Goal: Task Accomplishment & Management: Manage account settings

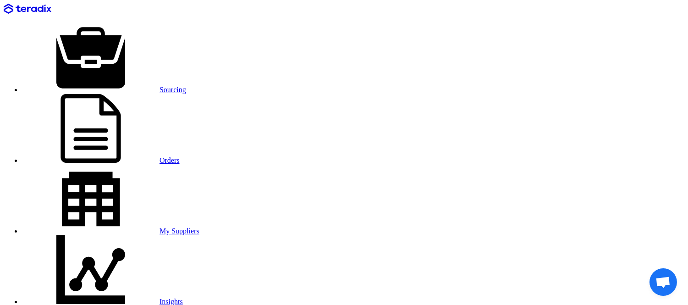
click at [147, 86] on link "Sourcing" at bounding box center [104, 90] width 164 height 8
type input "[DATE]"
type input "03"
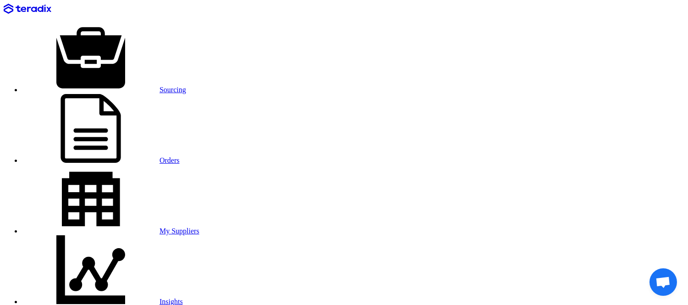
type input "00"
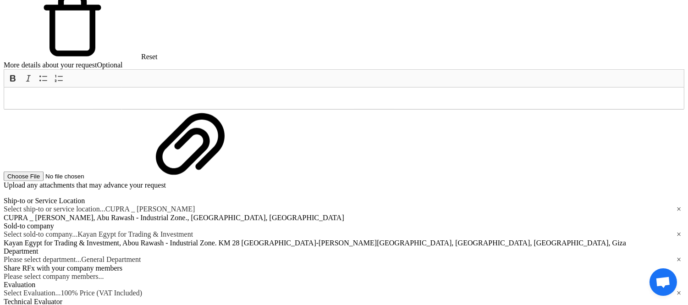
scroll to position [1645, 0]
radio input "true"
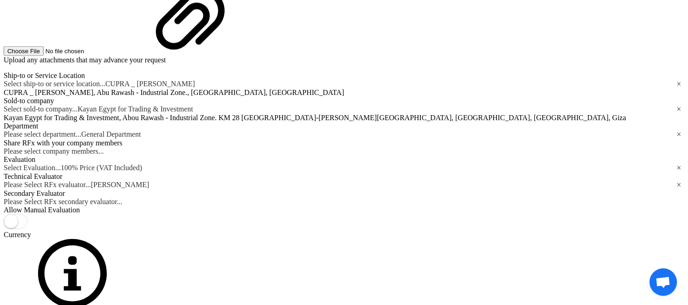
scroll to position [1771, 0]
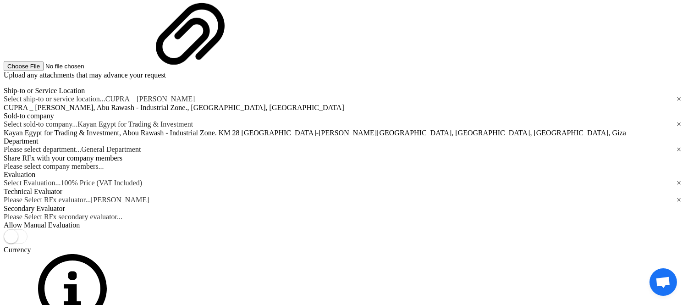
scroll to position [0, 0]
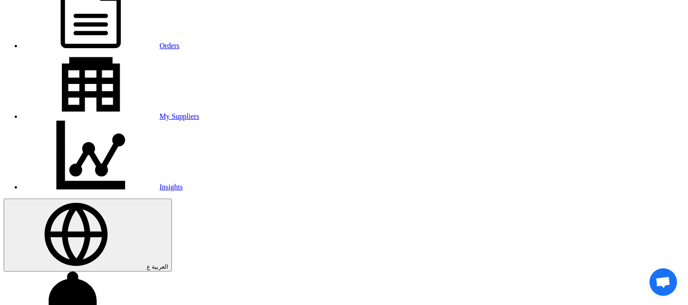
scroll to position [115, 0]
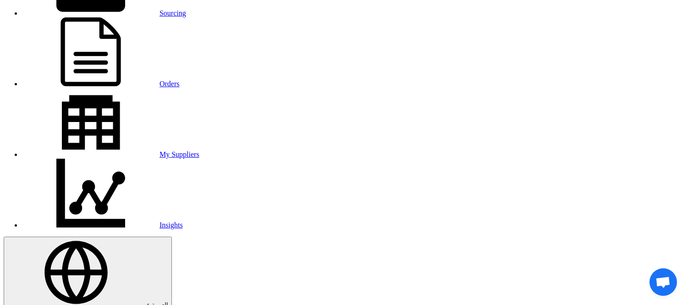
scroll to position [0, 0]
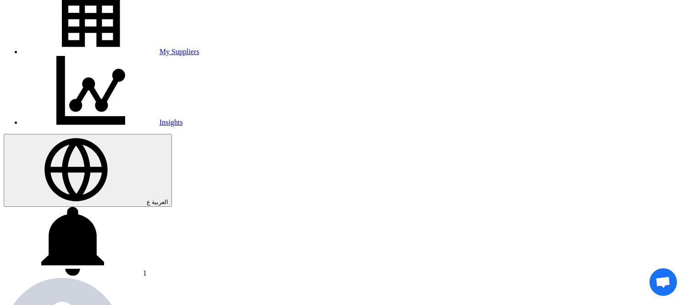
scroll to position [180, 0]
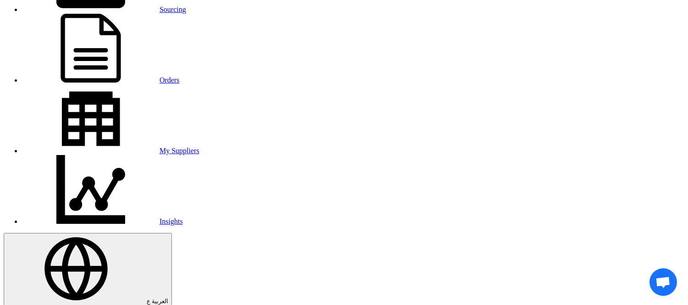
scroll to position [77, 0]
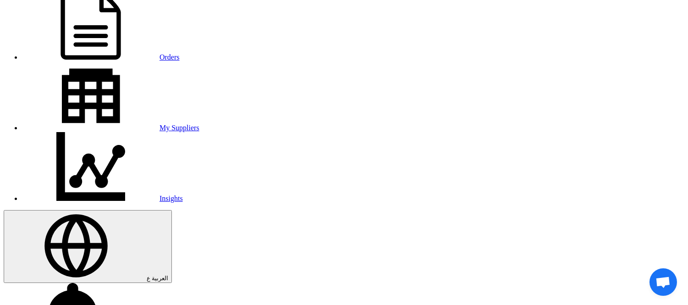
scroll to position [103, 0]
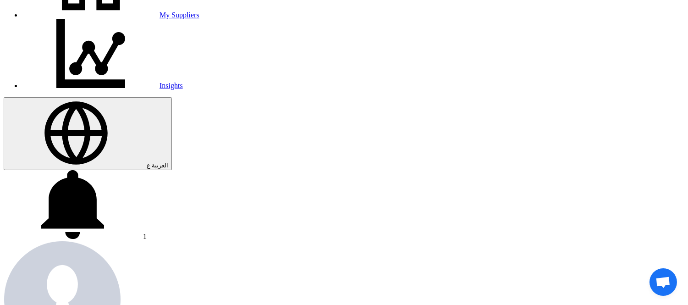
scroll to position [216, 0]
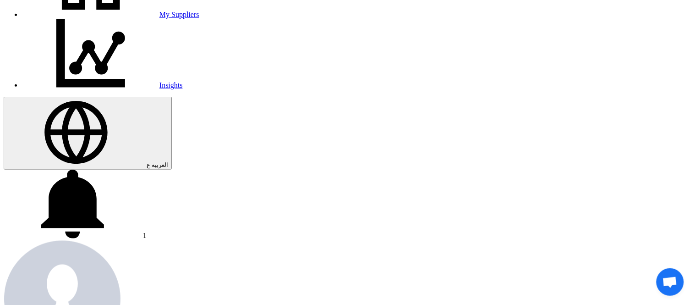
type input "100"
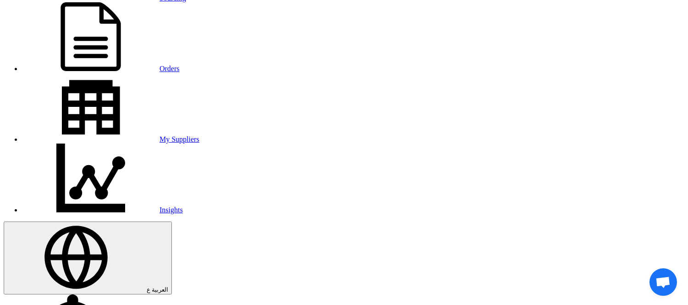
scroll to position [90, 0]
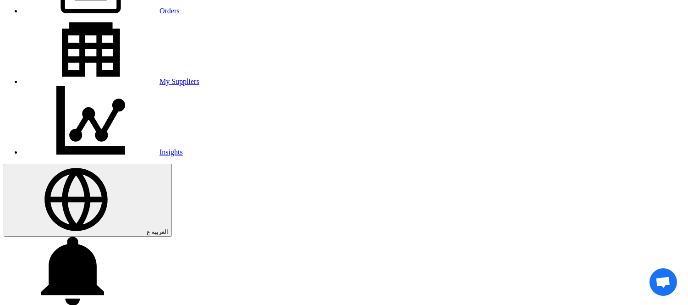
scroll to position [140, 0]
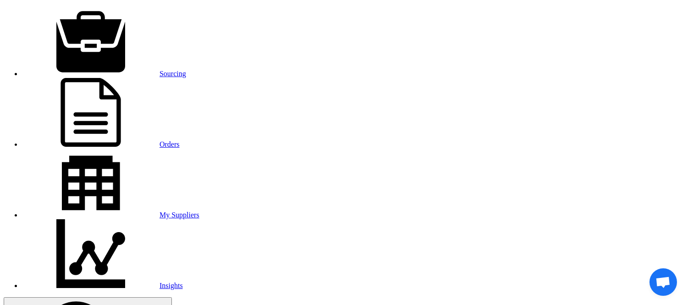
scroll to position [0, 0]
